Goal: Check status: Check status

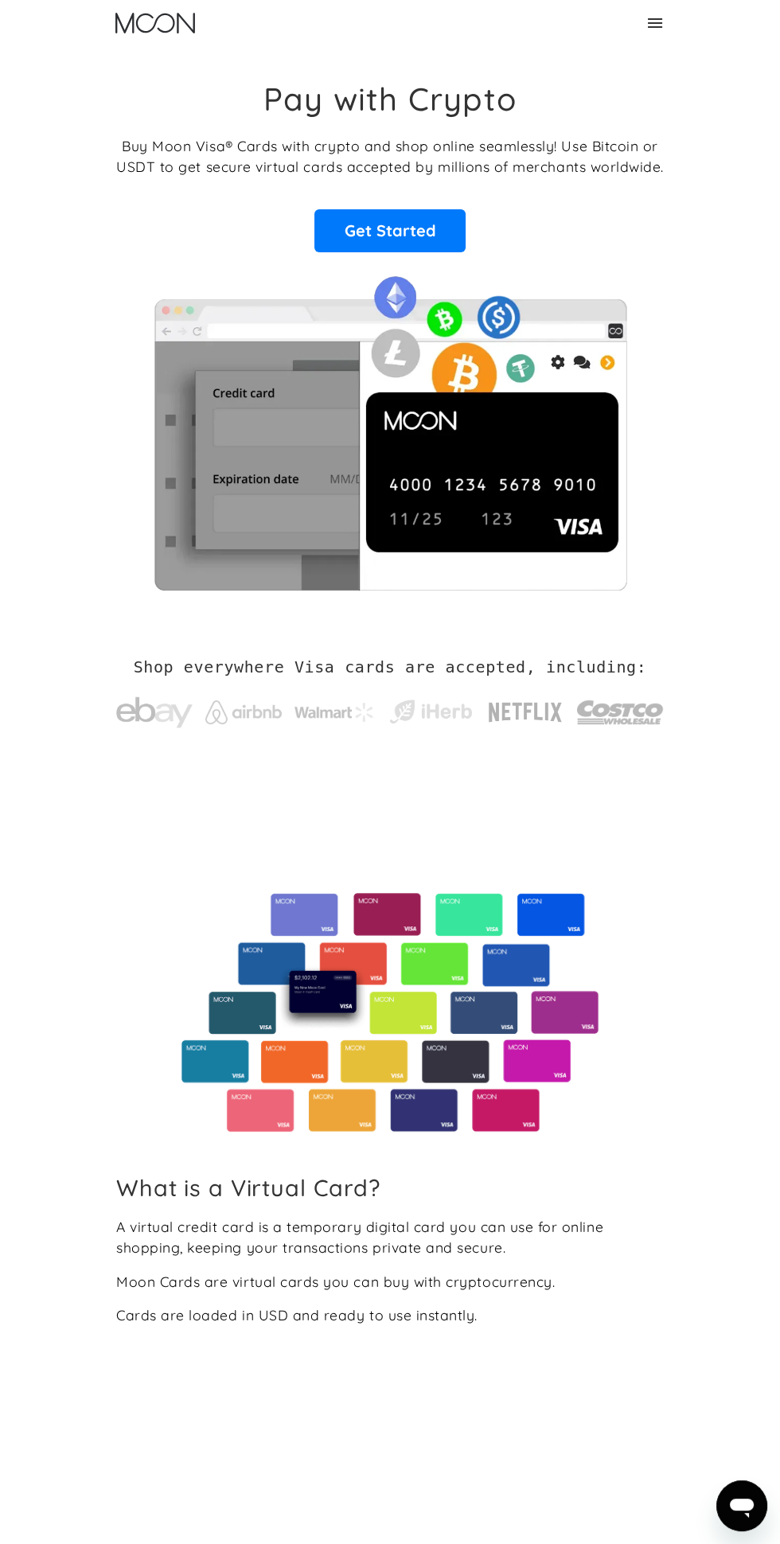
click at [669, 48] on div "Pay with Crypto Buy Moon Visa® Cards with crypto and shop online seamlessly! Us…" at bounding box center [390, 335] width 599 height 578
click at [634, 45] on div "Home About About Moon Careers Founder's Letter For Business Business Moon APIs …" at bounding box center [389, 23] width 573 height 46
click at [660, 37] on div "Home About About Moon Careers Founder's Letter For Business Business Moon APIs …" at bounding box center [389, 23] width 573 height 46
click at [642, 29] on div "Home About About Moon Careers Founder's Letter For Business Business Moon APIs …" at bounding box center [389, 23] width 573 height 46
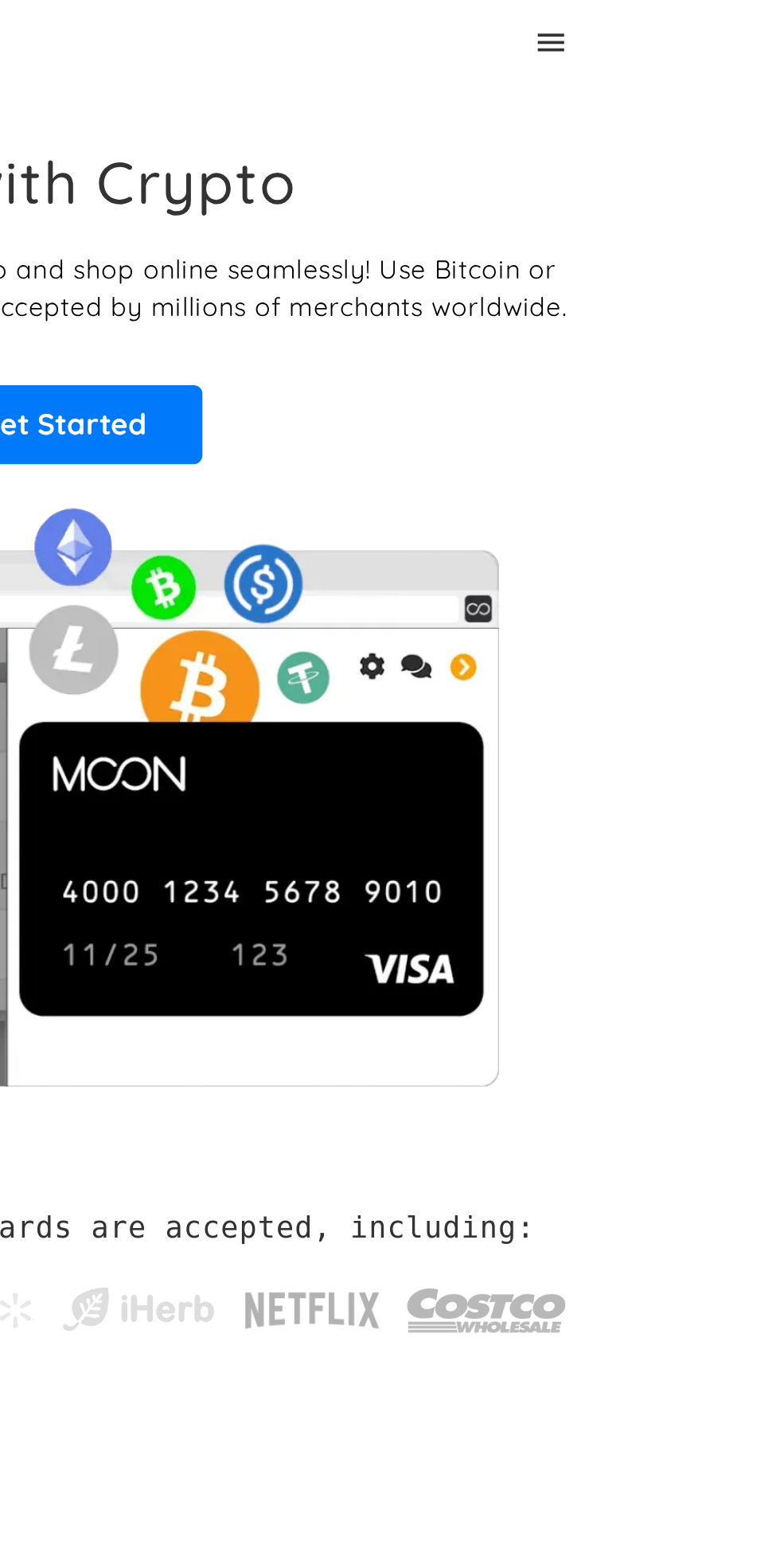
click at [662, 22] on icon at bounding box center [655, 23] width 19 height 19
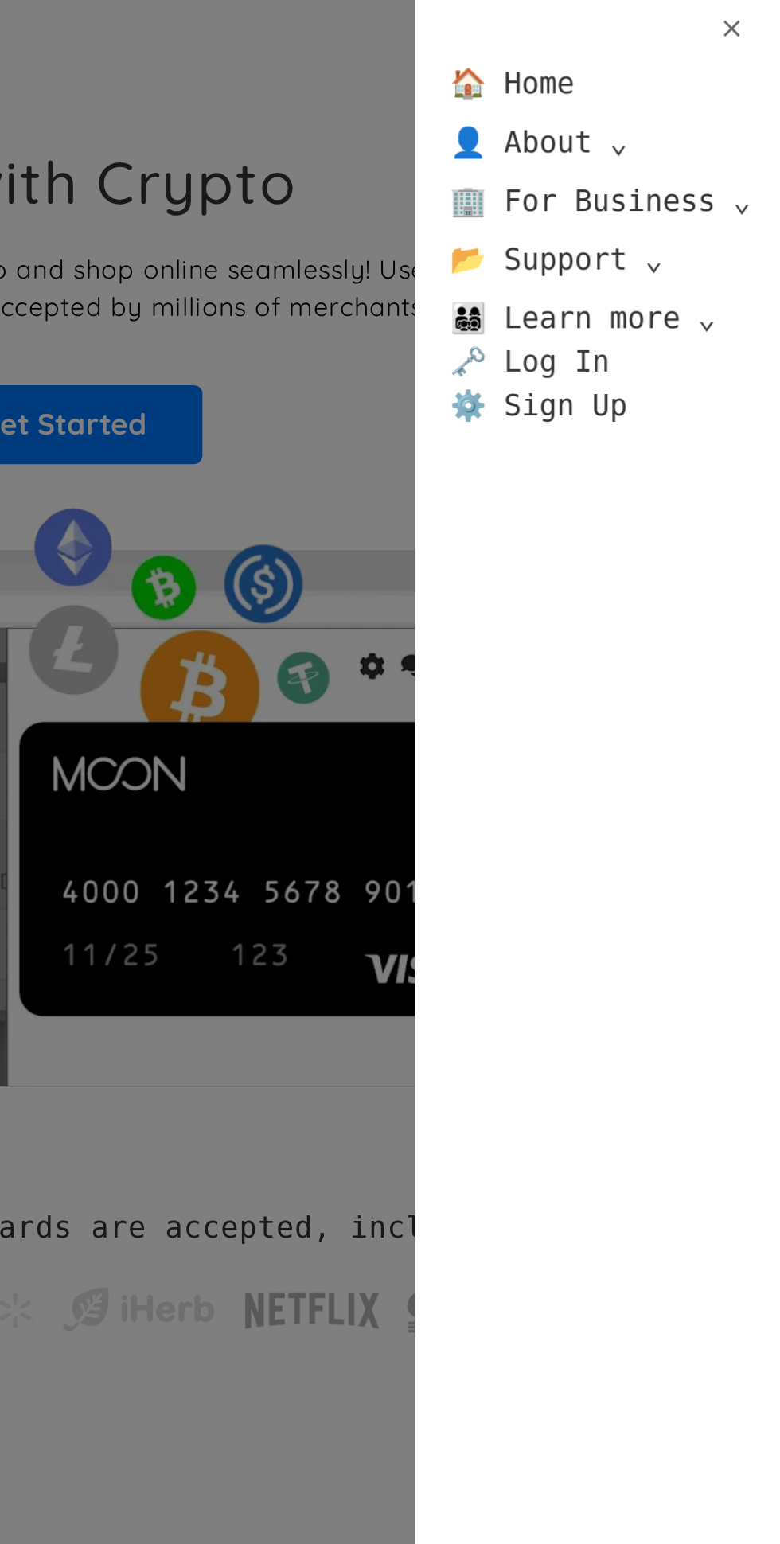
click at [661, 200] on link "🗝️ Log In" at bounding box center [643, 197] width 87 height 24
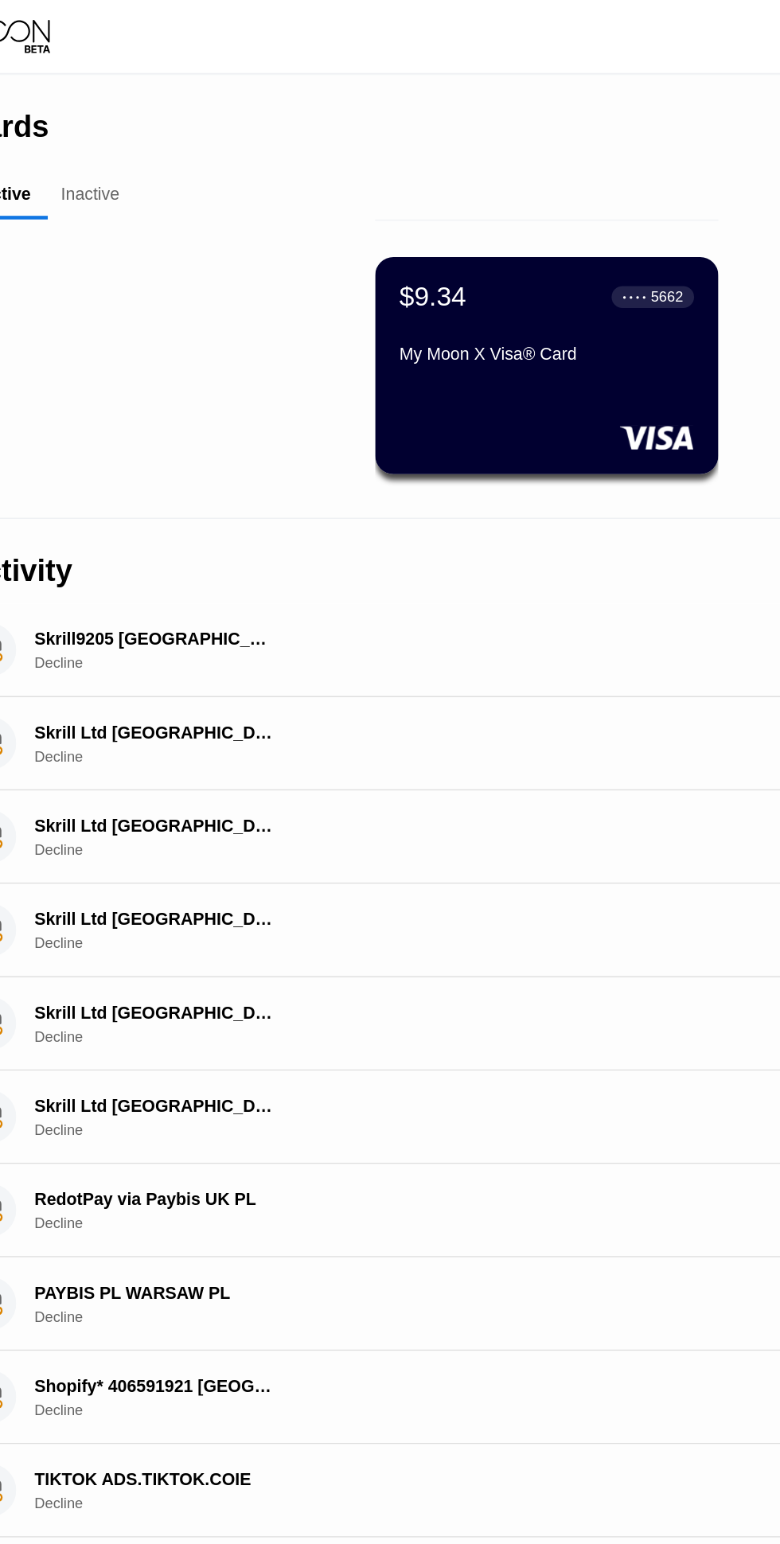
click at [430, 271] on div "$9.34 ● ● ● ● 5662 My Moon X Visa® Card" at bounding box center [395, 240] width 225 height 142
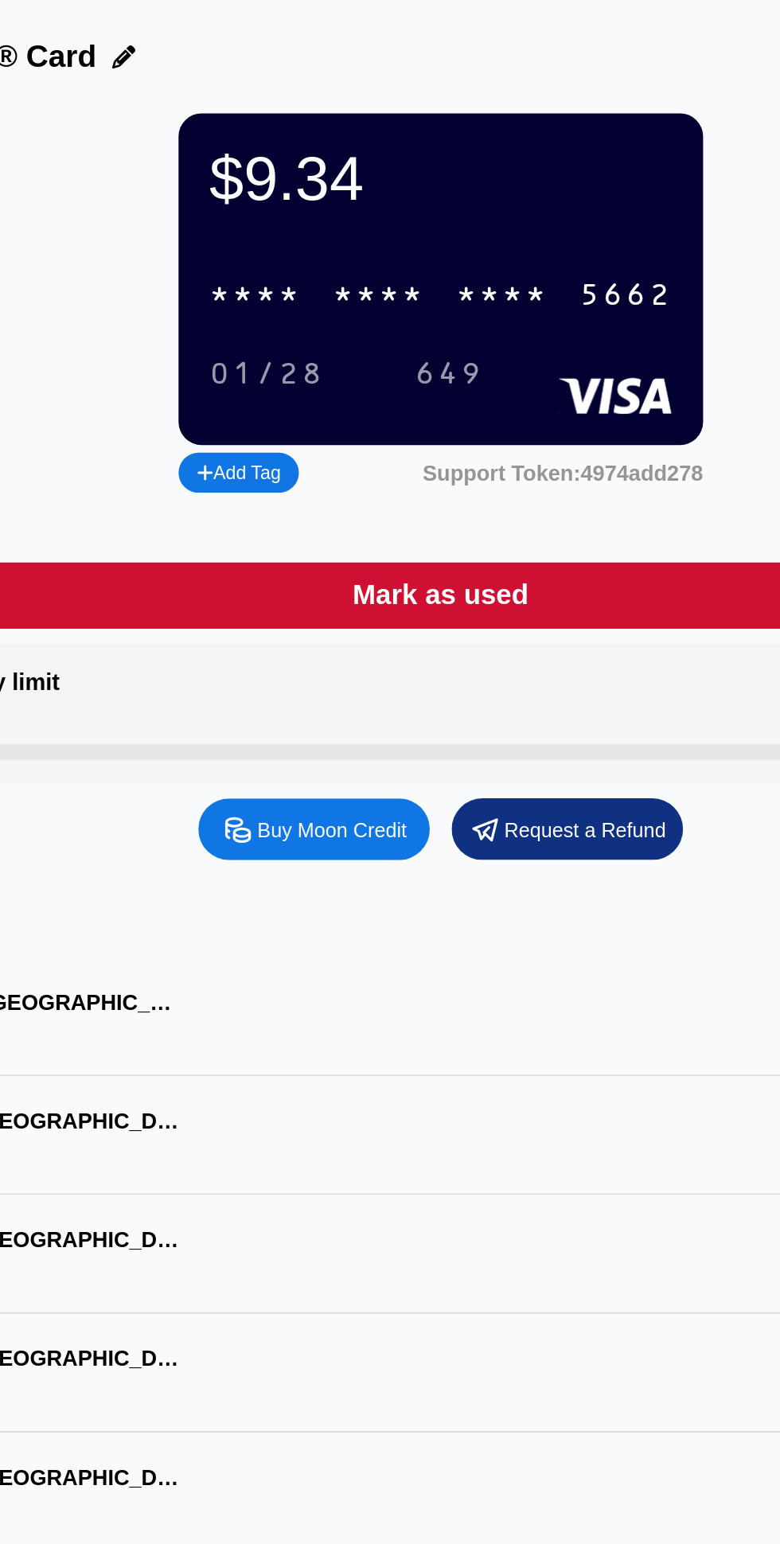
click at [480, 201] on div "5662" at bounding box center [486, 206] width 48 height 18
click at [443, 213] on div "2552" at bounding box center [422, 206] width 48 height 18
click at [455, 201] on div "* * * * * * * * * * * * 5662" at bounding box center [390, 205] width 258 height 33
click at [433, 219] on div "4513 6500 2552 5662" at bounding box center [390, 205] width 258 height 33
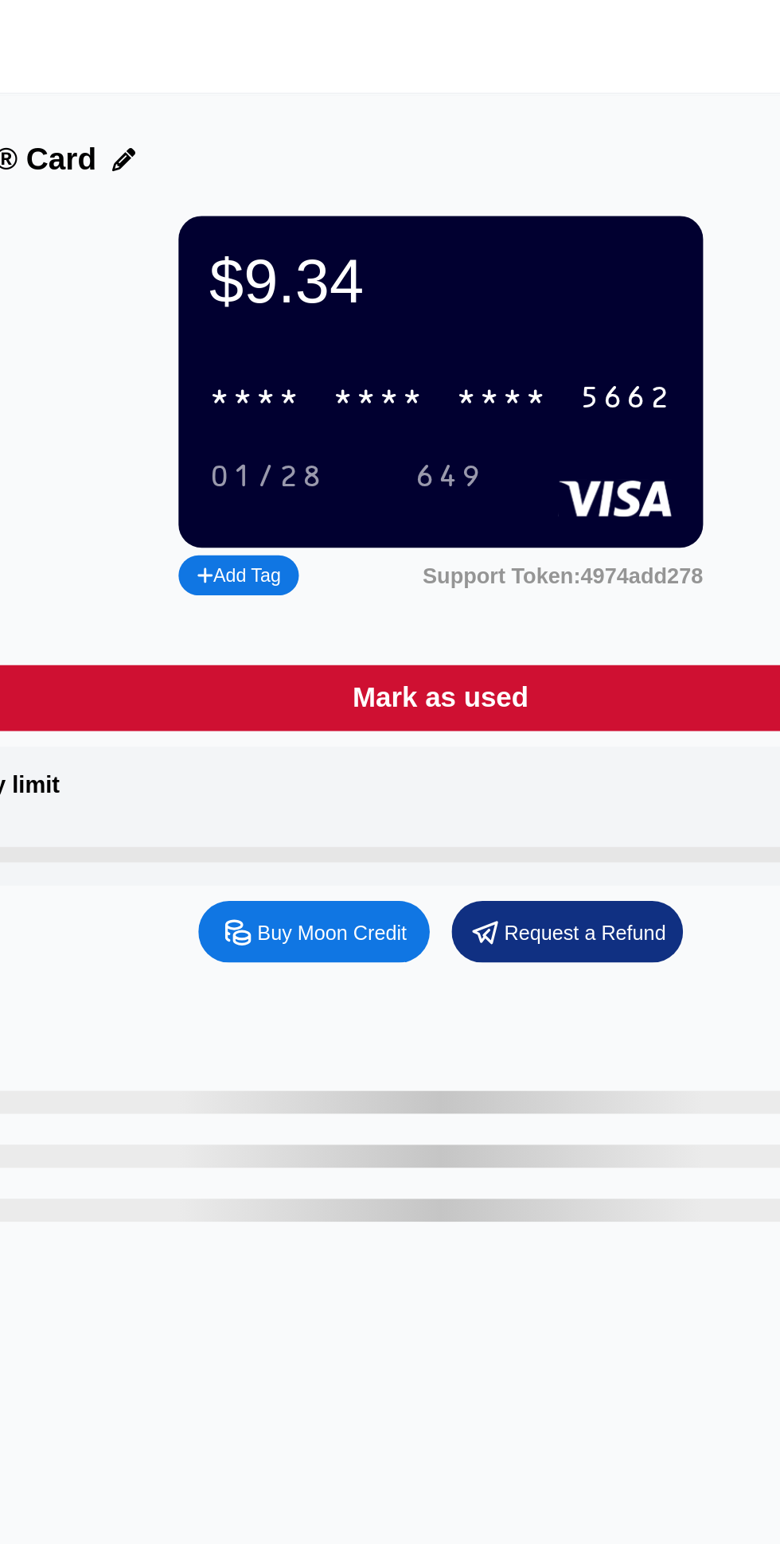
click at [428, 206] on div "* * * *" at bounding box center [422, 206] width 48 height 18
click at [307, 240] on div "01/28" at bounding box center [301, 246] width 60 height 18
click at [311, 245] on div "01/28" at bounding box center [301, 246] width 60 height 18
